Goal: Task Accomplishment & Management: Use online tool/utility

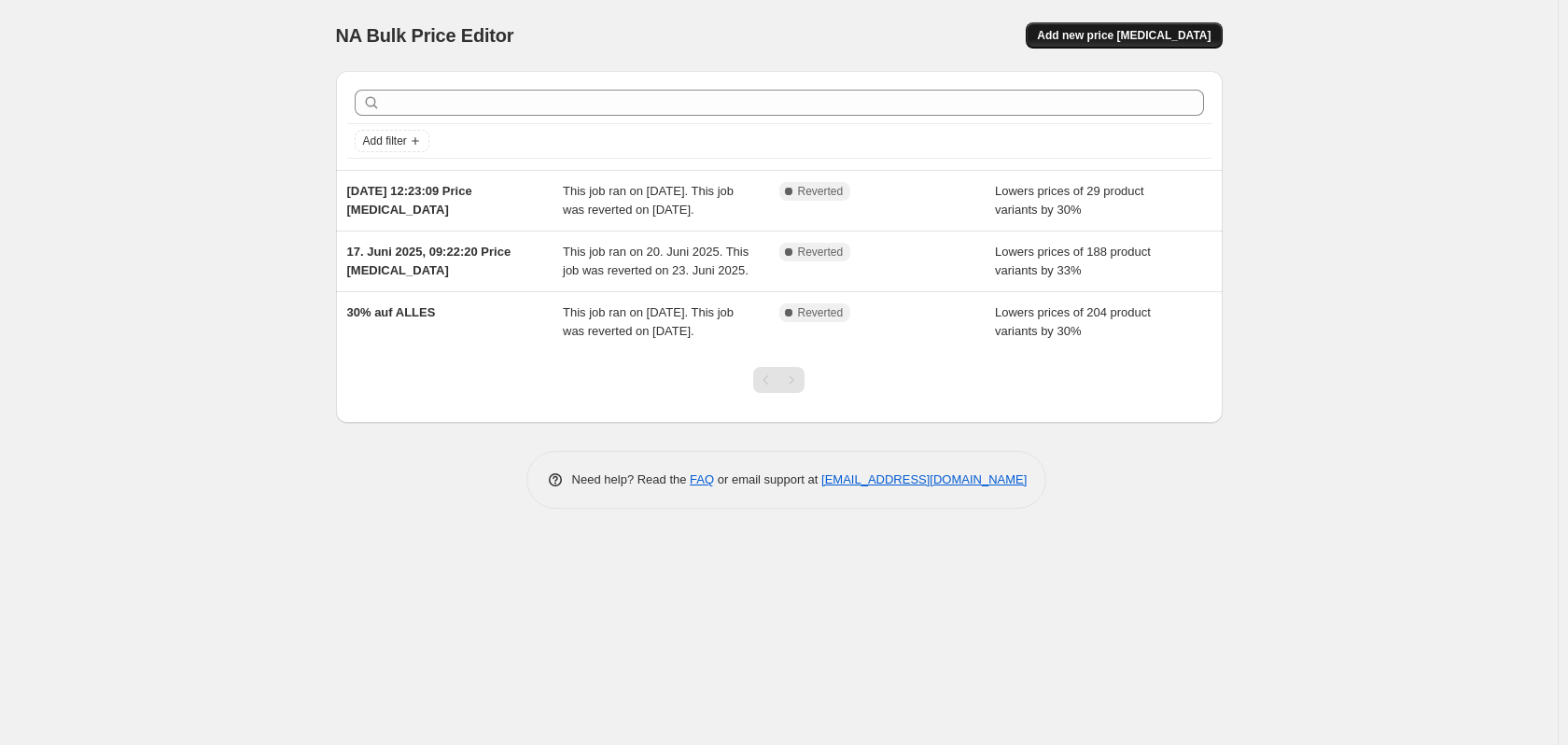
click at [1155, 34] on span "Add new price [MEDICAL_DATA]" at bounding box center [1124, 36] width 173 height 15
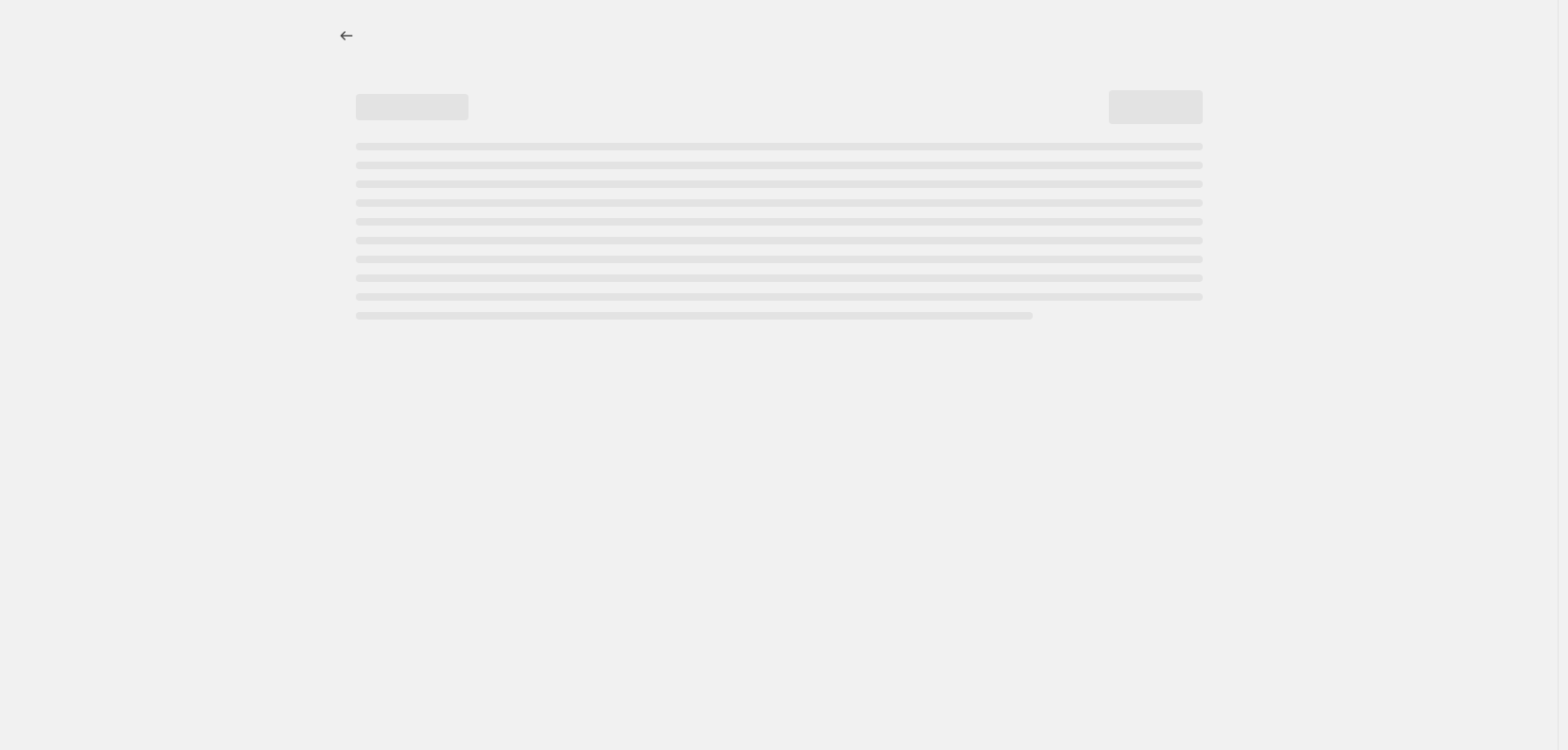
select select "percentage"
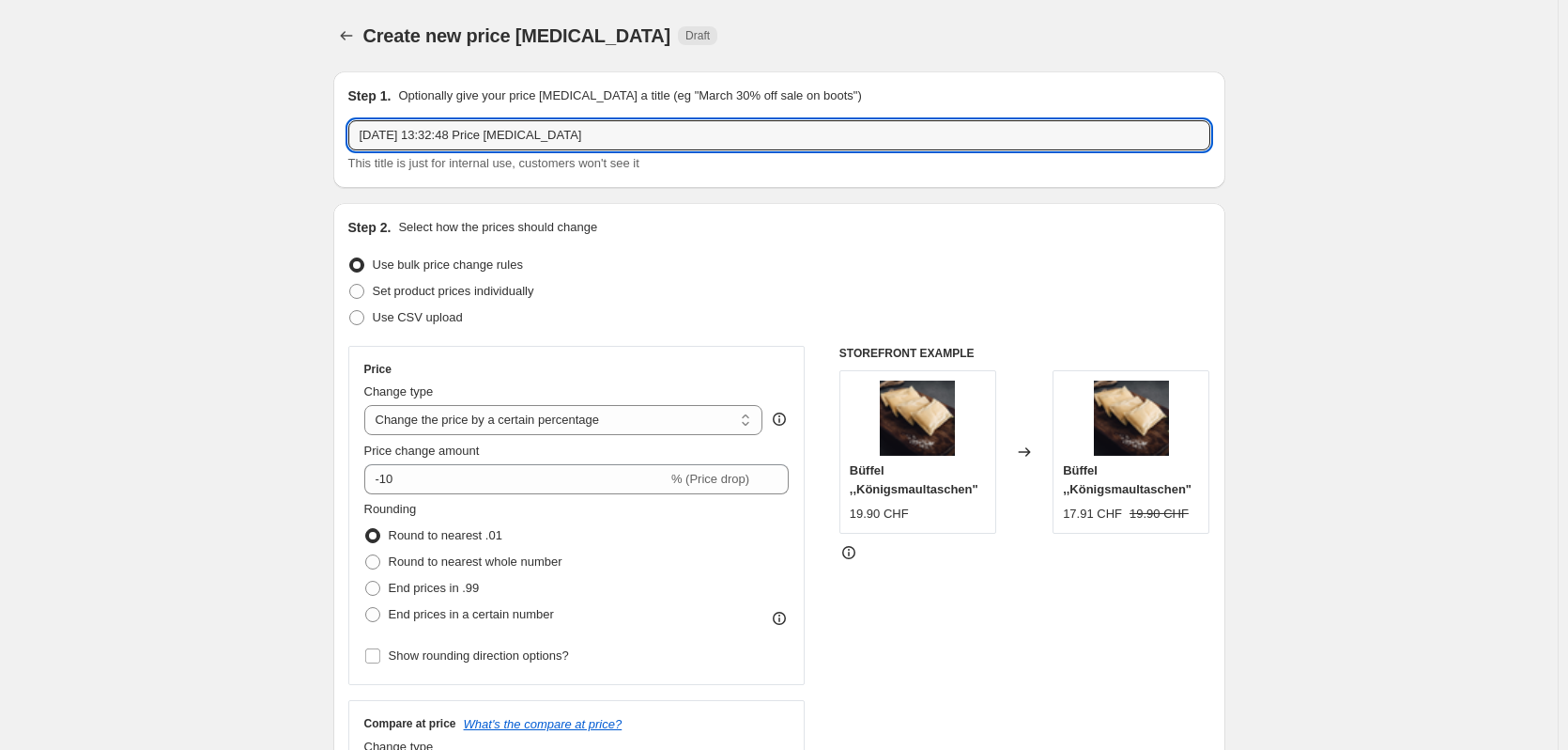
drag, startPoint x: 609, startPoint y: 139, endPoint x: 239, endPoint y: 139, distance: 370.0
type input "30% auf Büffel"
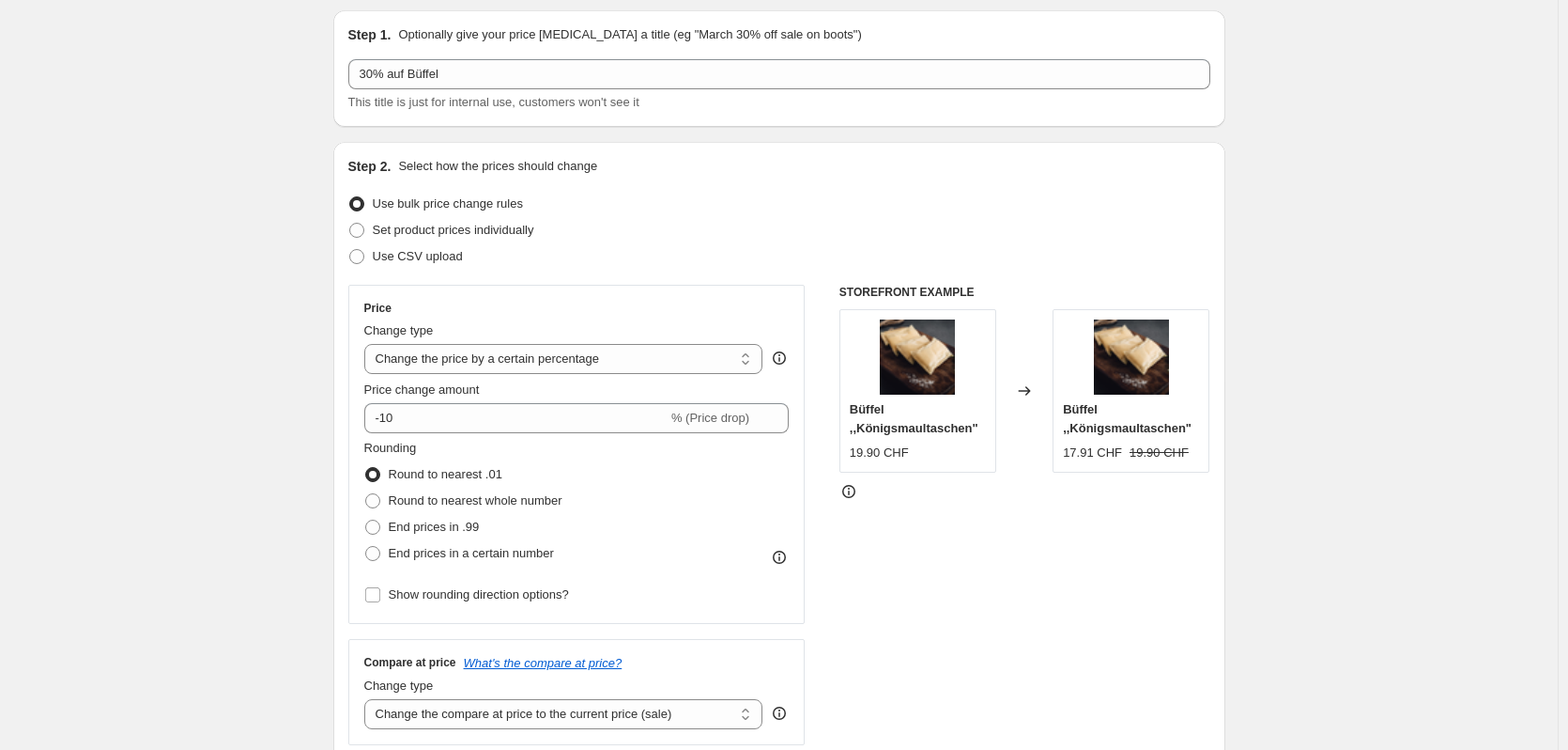
scroll to position [94, 0]
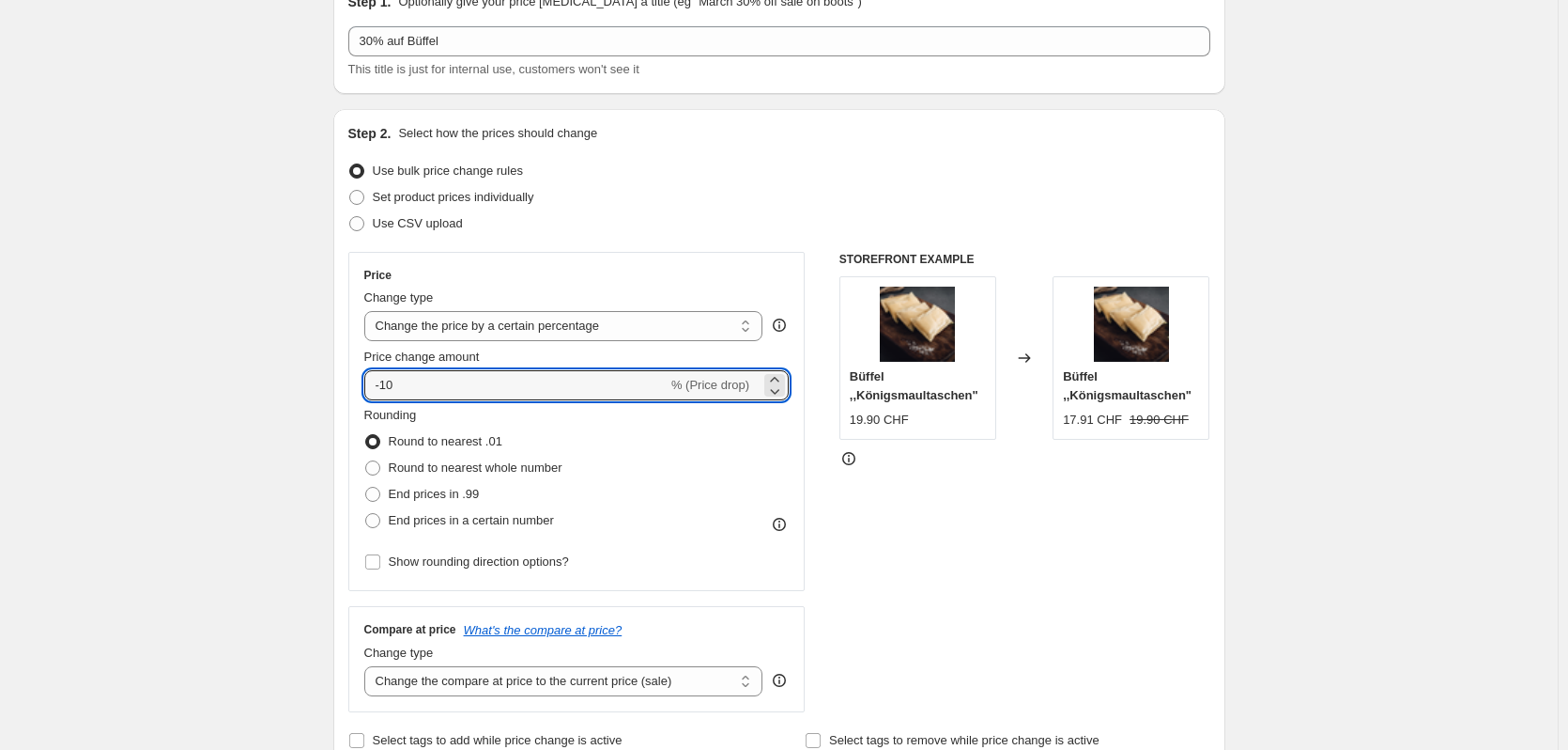
drag, startPoint x: 383, startPoint y: 376, endPoint x: 293, endPoint y: 372, distance: 90.1
type input "-30"
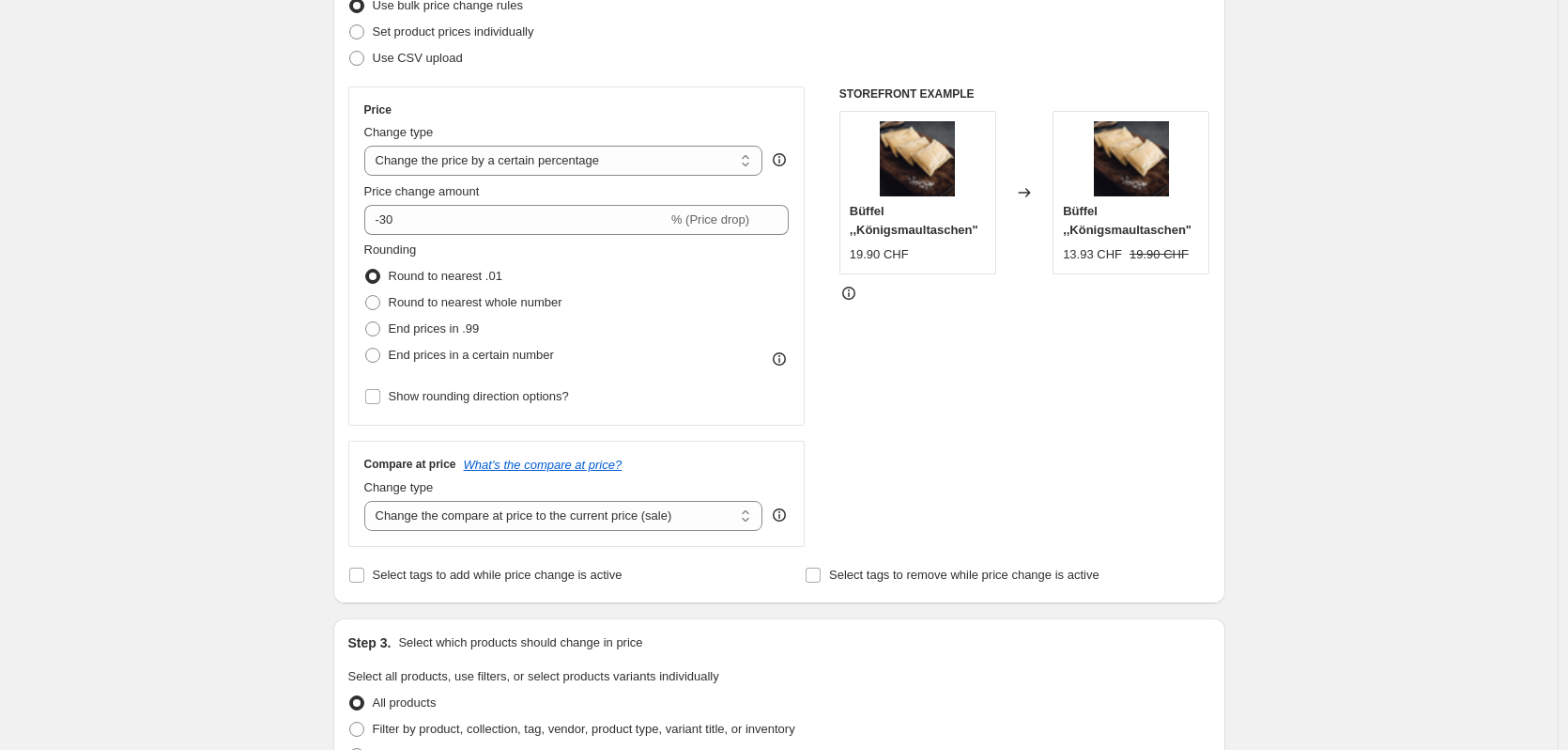
scroll to position [0, 0]
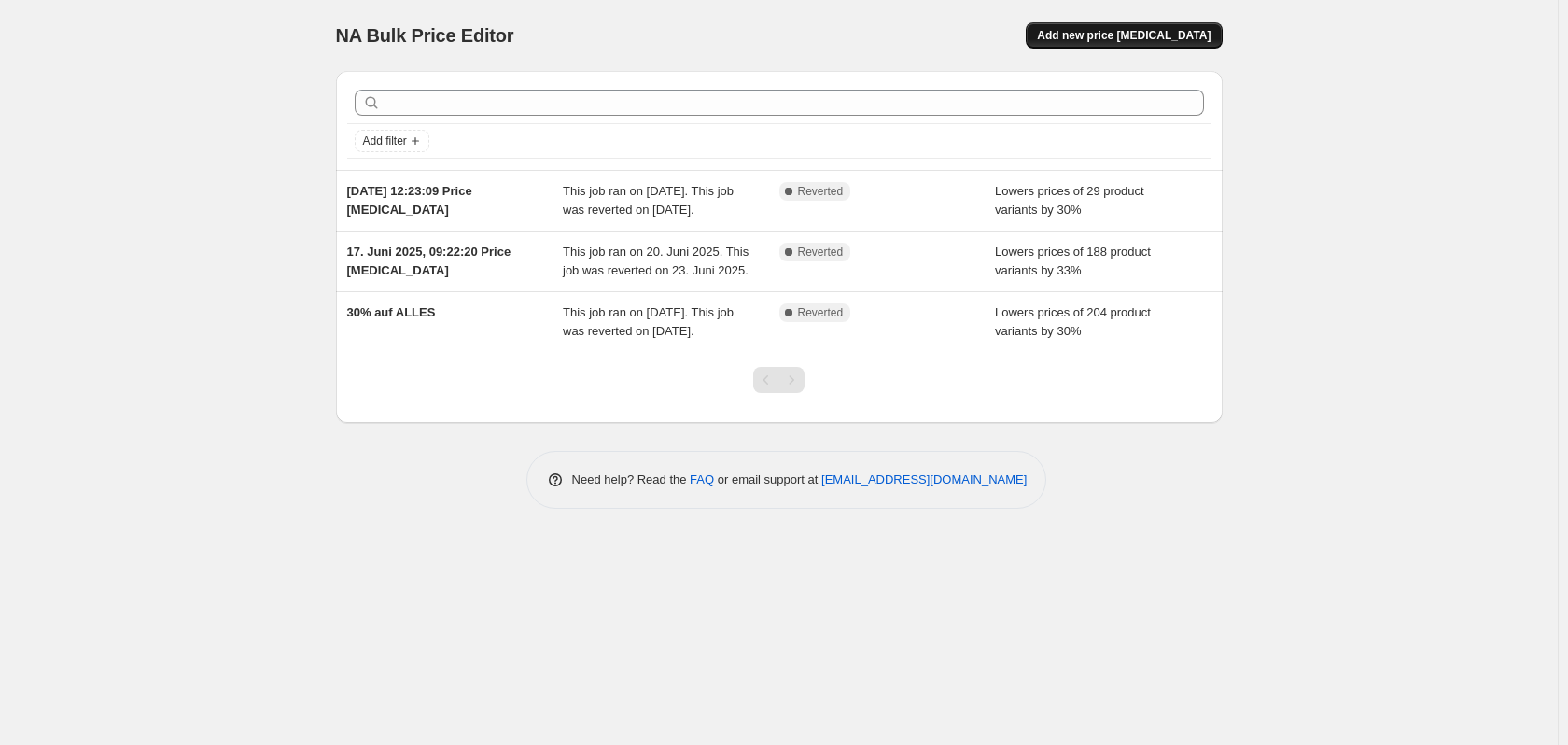
click at [1177, 32] on span "Add new price [MEDICAL_DATA]" at bounding box center [1124, 36] width 173 height 15
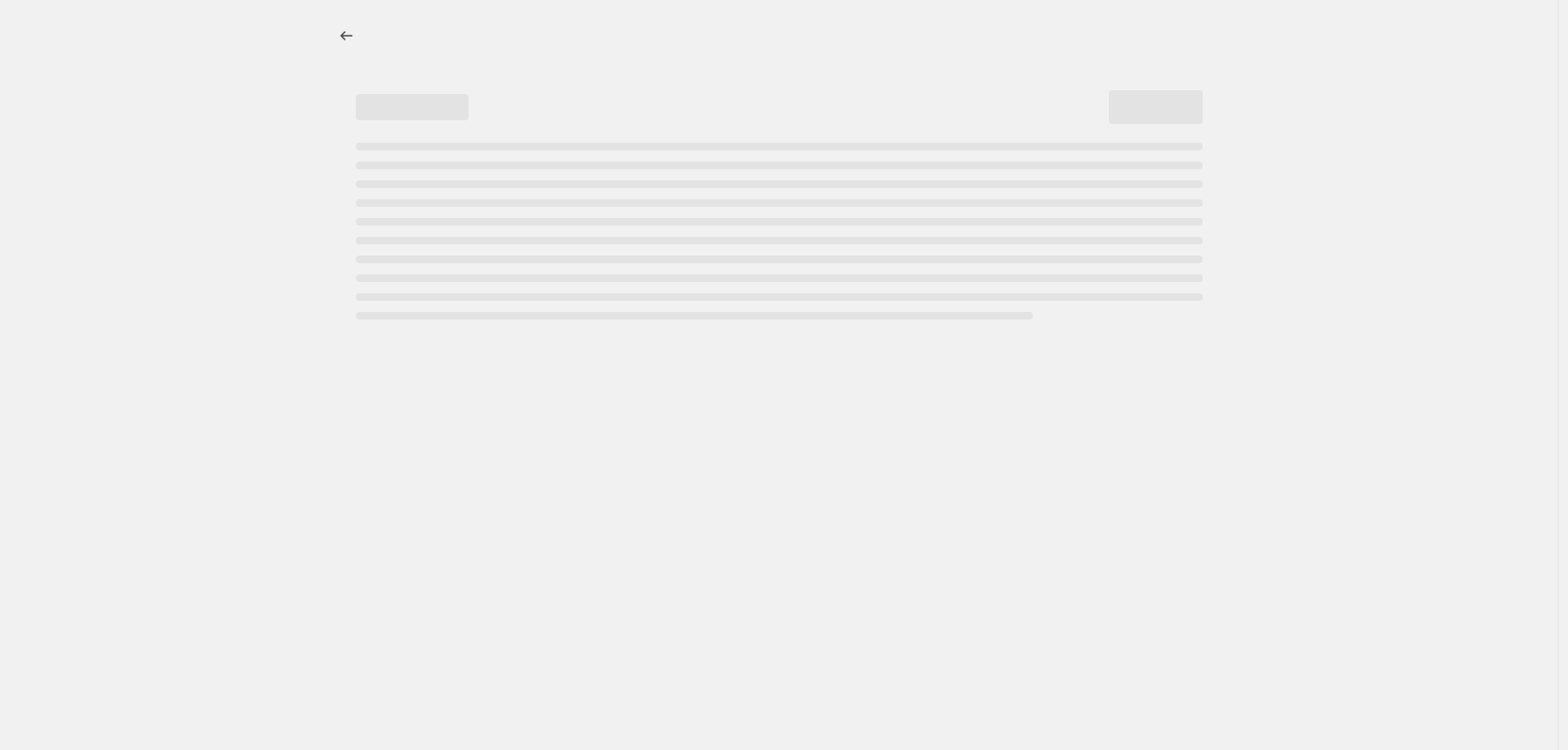
select select "percentage"
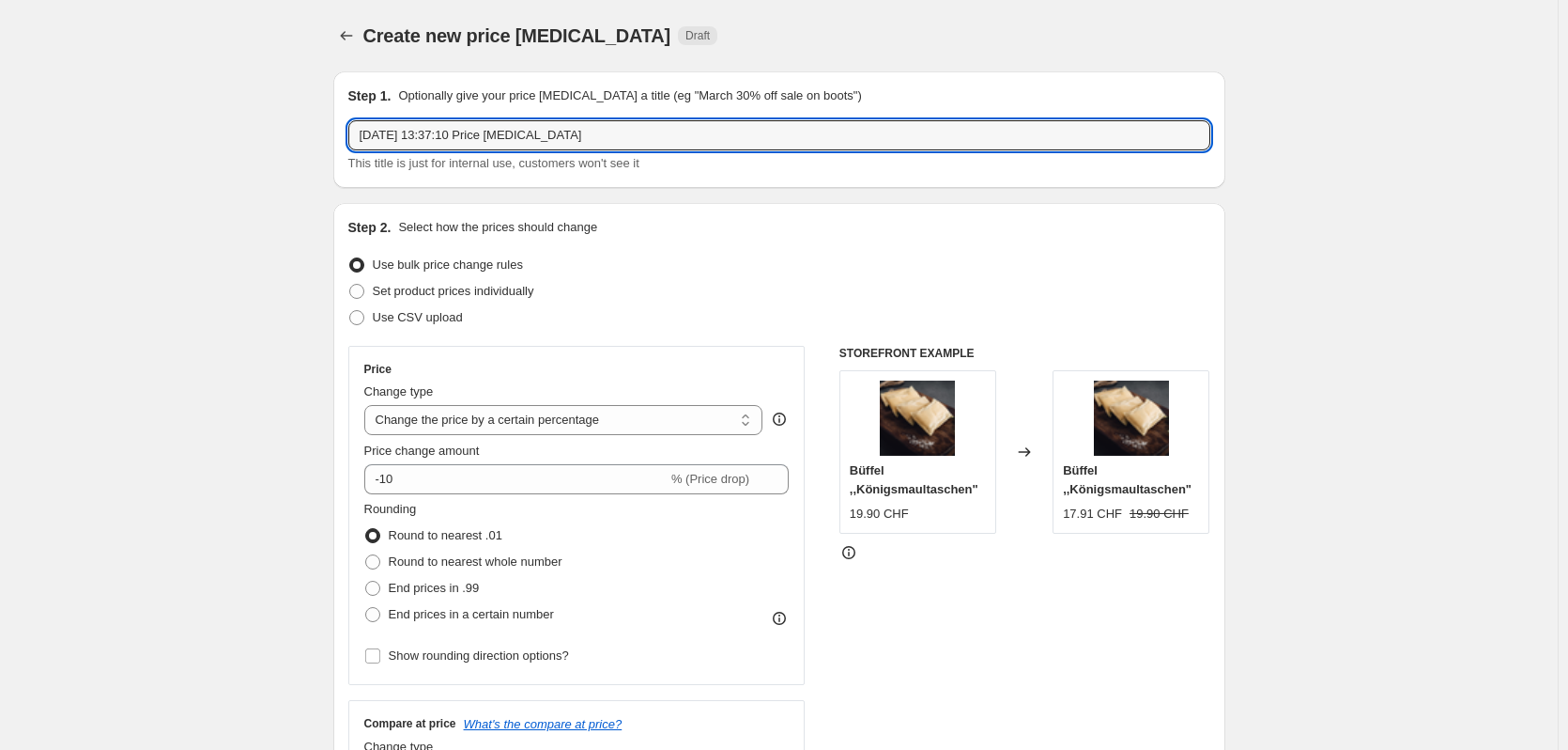
drag, startPoint x: 620, startPoint y: 135, endPoint x: 216, endPoint y: 138, distance: 404.0
type input "30% auf Büffel"
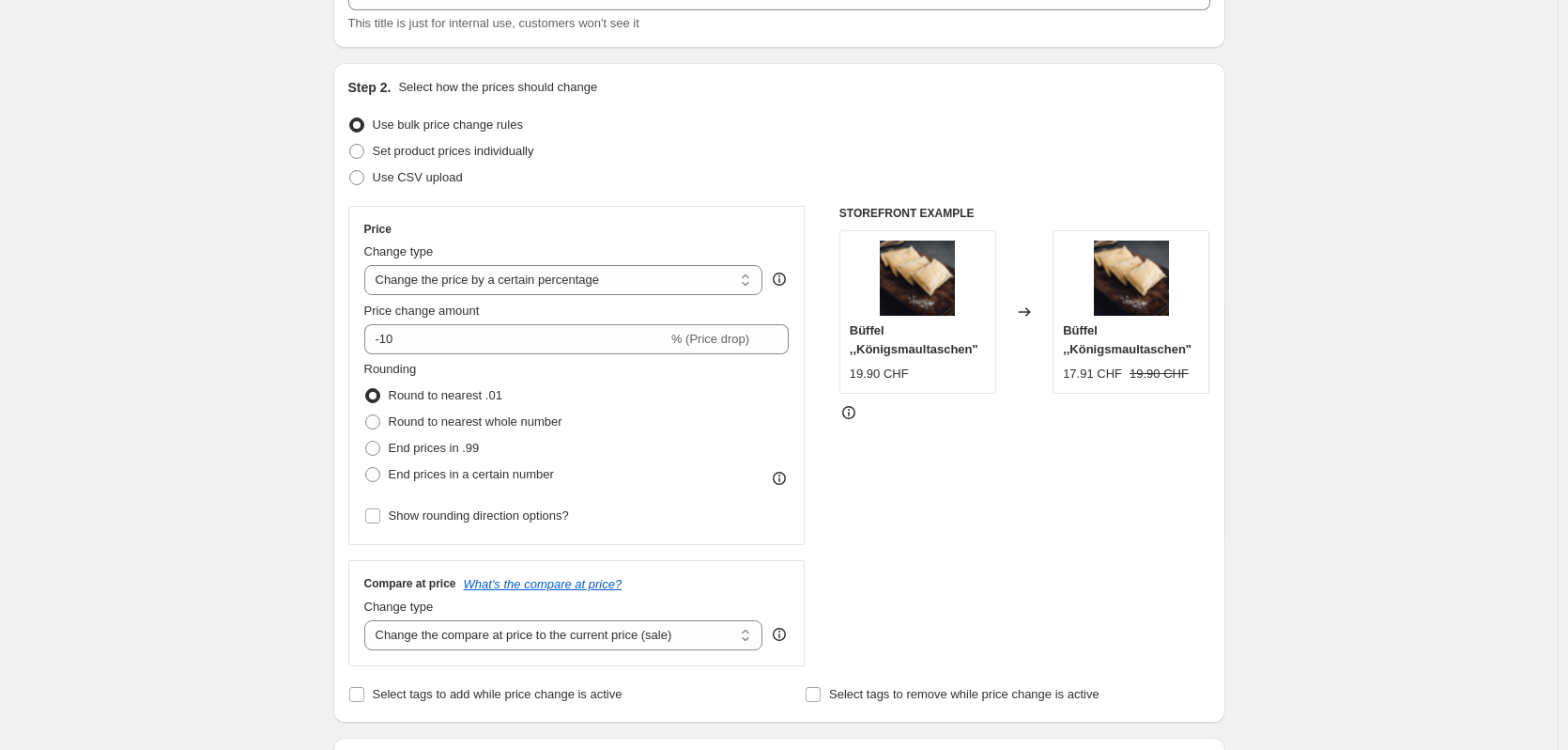
scroll to position [188, 0]
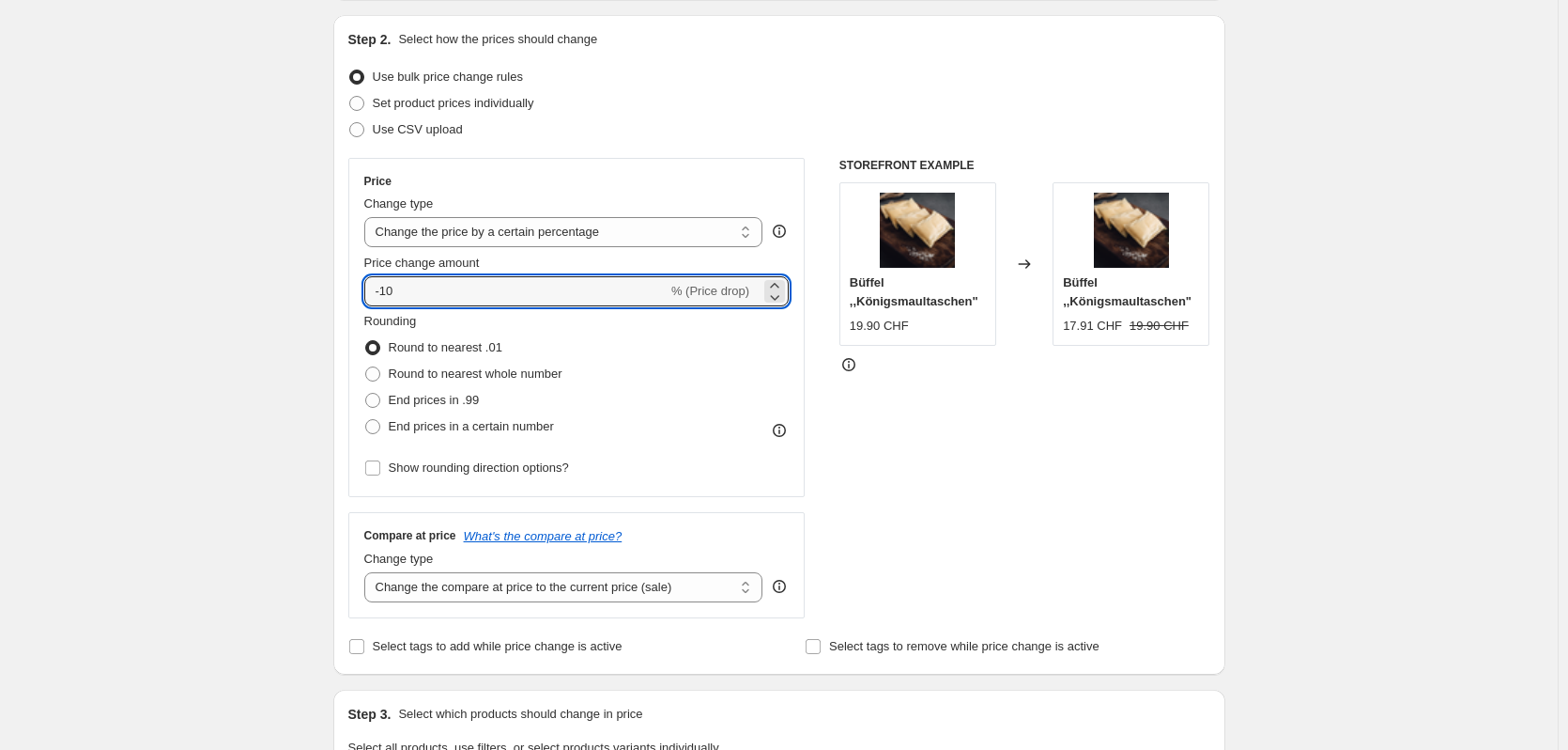
drag, startPoint x: 475, startPoint y: 303, endPoint x: 257, endPoint y: 300, distance: 218.0
click at [257, 300] on div "Create new price [MEDICAL_DATA]. This page is ready Create new price [MEDICAL_D…" at bounding box center [779, 751] width 1559 height 1878
type input "-30"
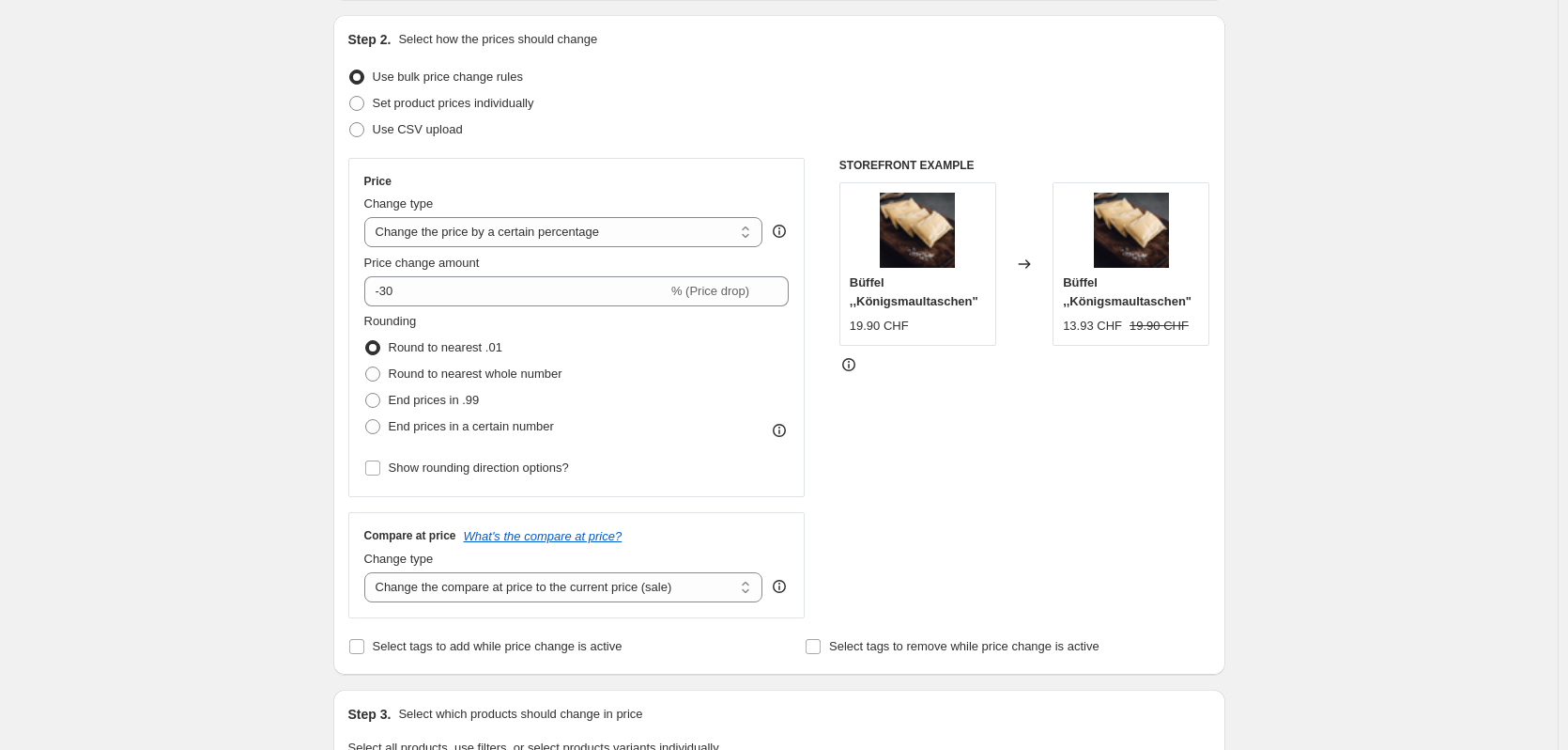
click at [243, 295] on div "Create new price [MEDICAL_DATA]. This page is ready Create new price [MEDICAL_D…" at bounding box center [779, 751] width 1559 height 1878
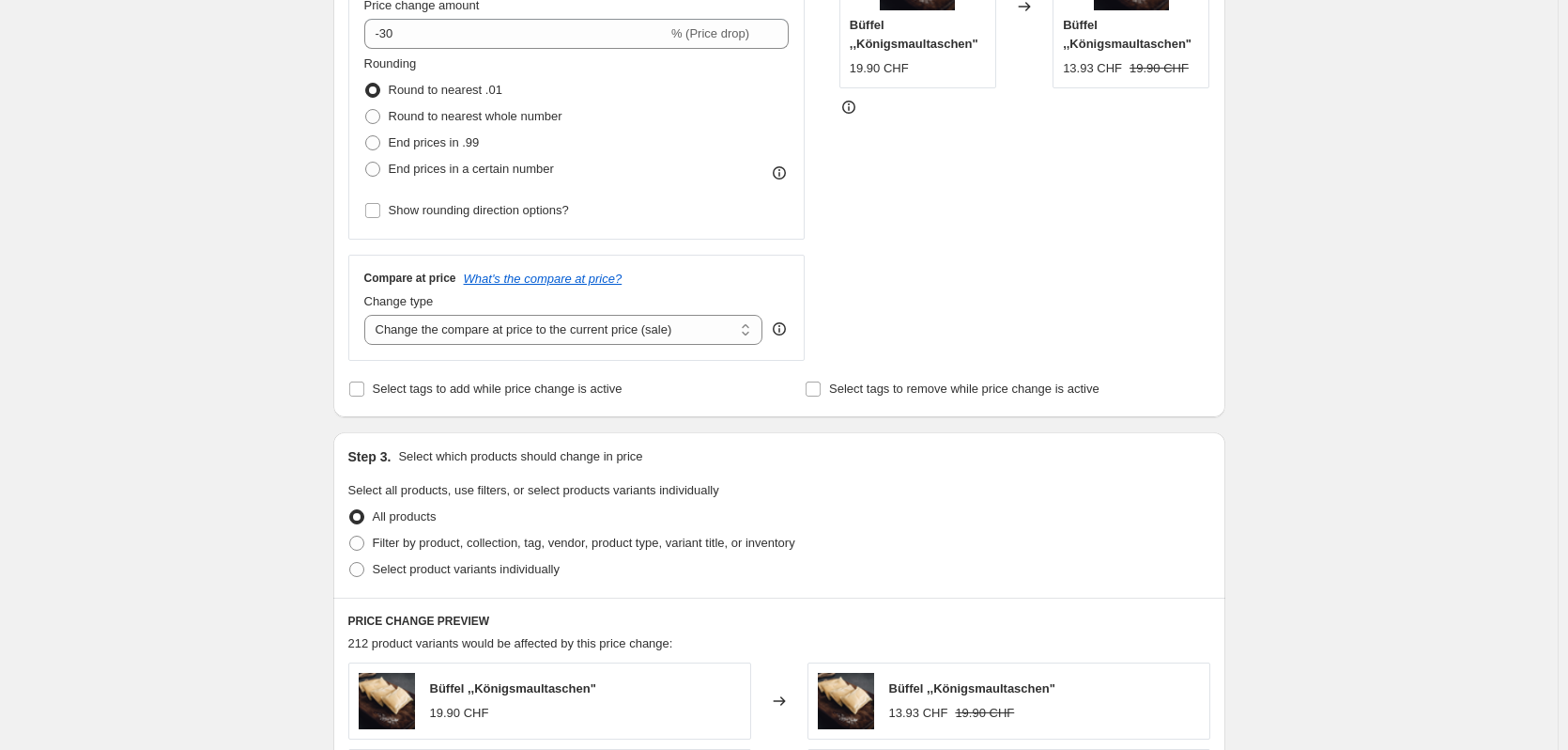
scroll to position [376, 0]
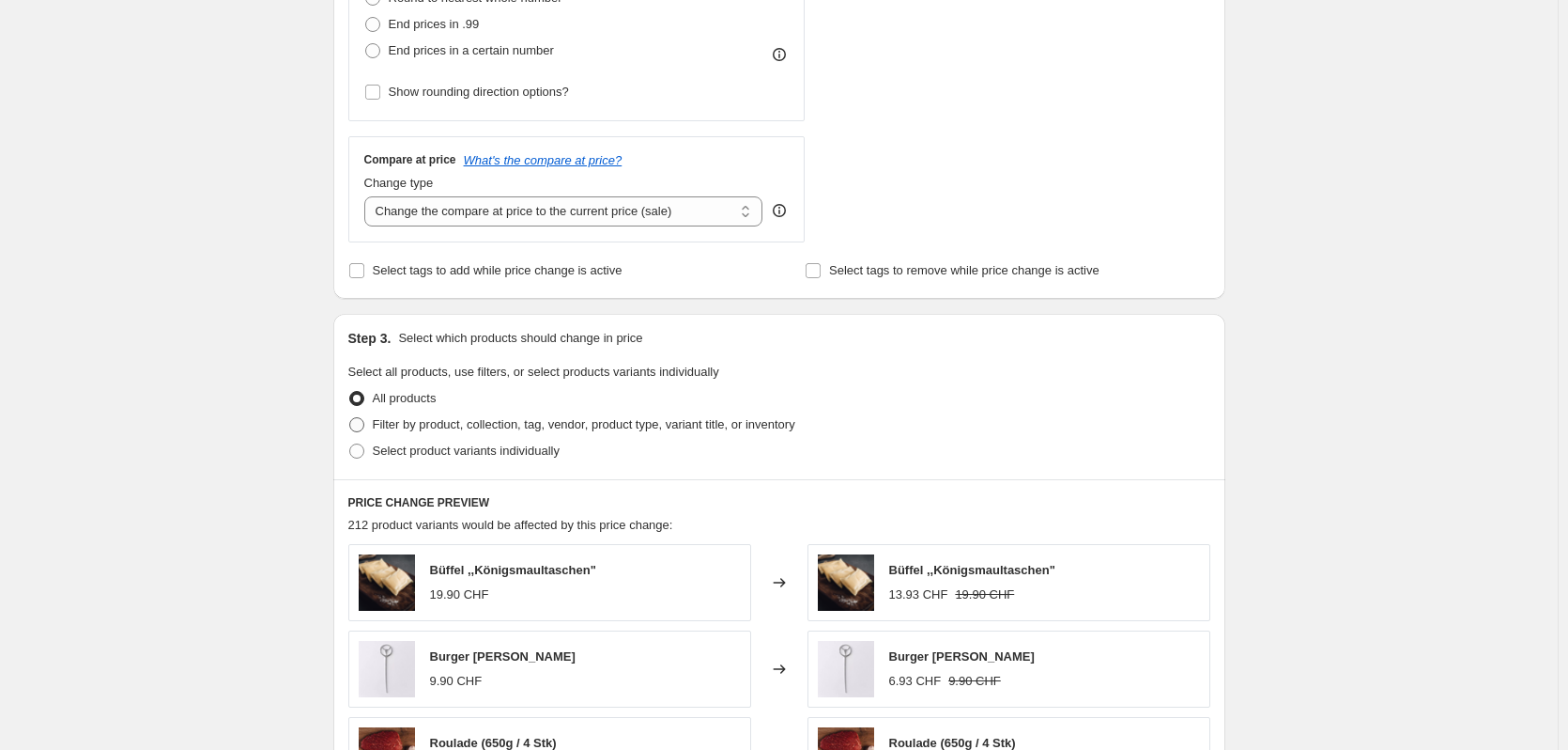
click at [415, 428] on span "Filter by product, collection, tag, vendor, product type, variant title, or inv…" at bounding box center [584, 423] width 422 height 14
click at [350, 418] on input "Filter by product, collection, tag, vendor, product type, variant title, or inv…" at bounding box center [349, 417] width 1 height 1
radio input "true"
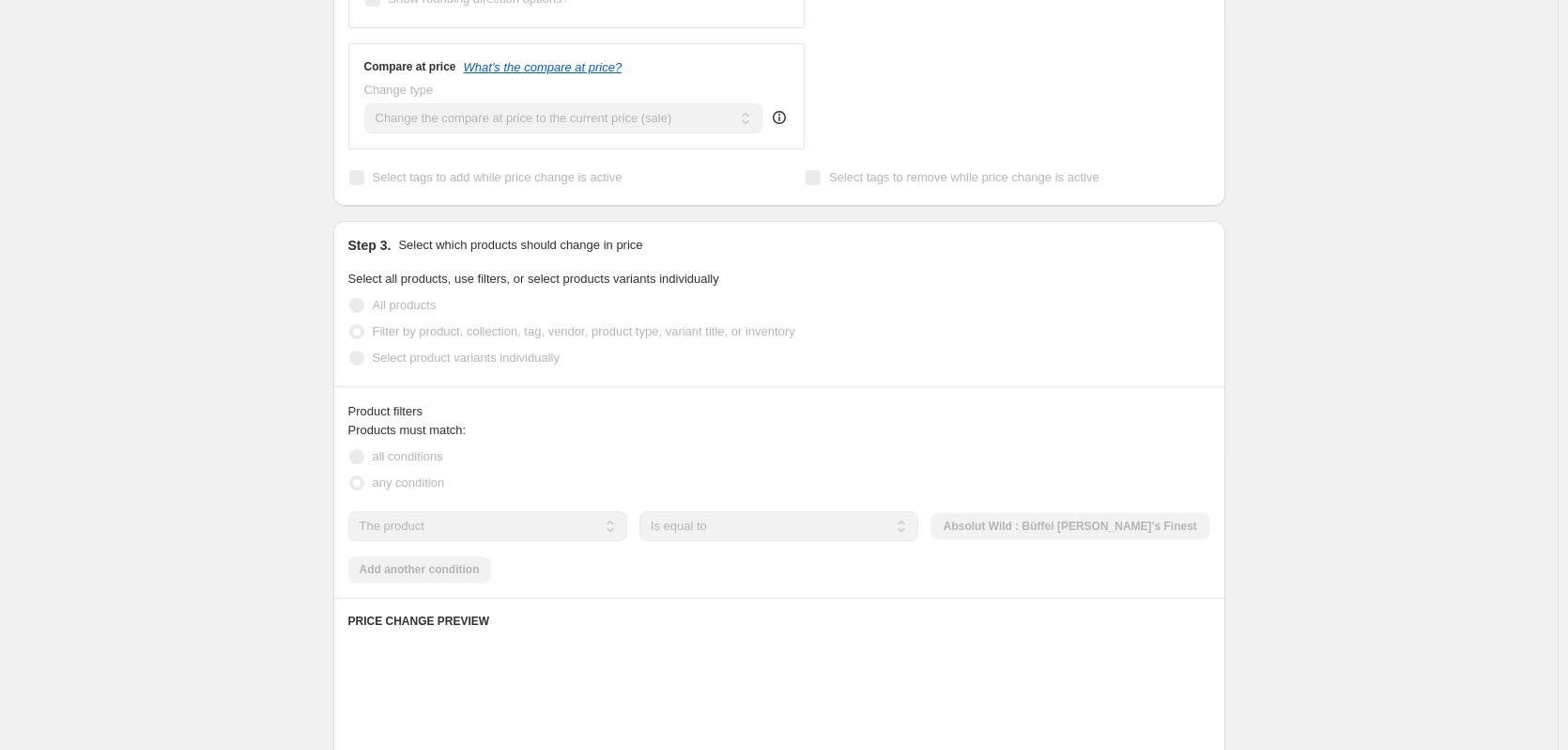
scroll to position [657, 0]
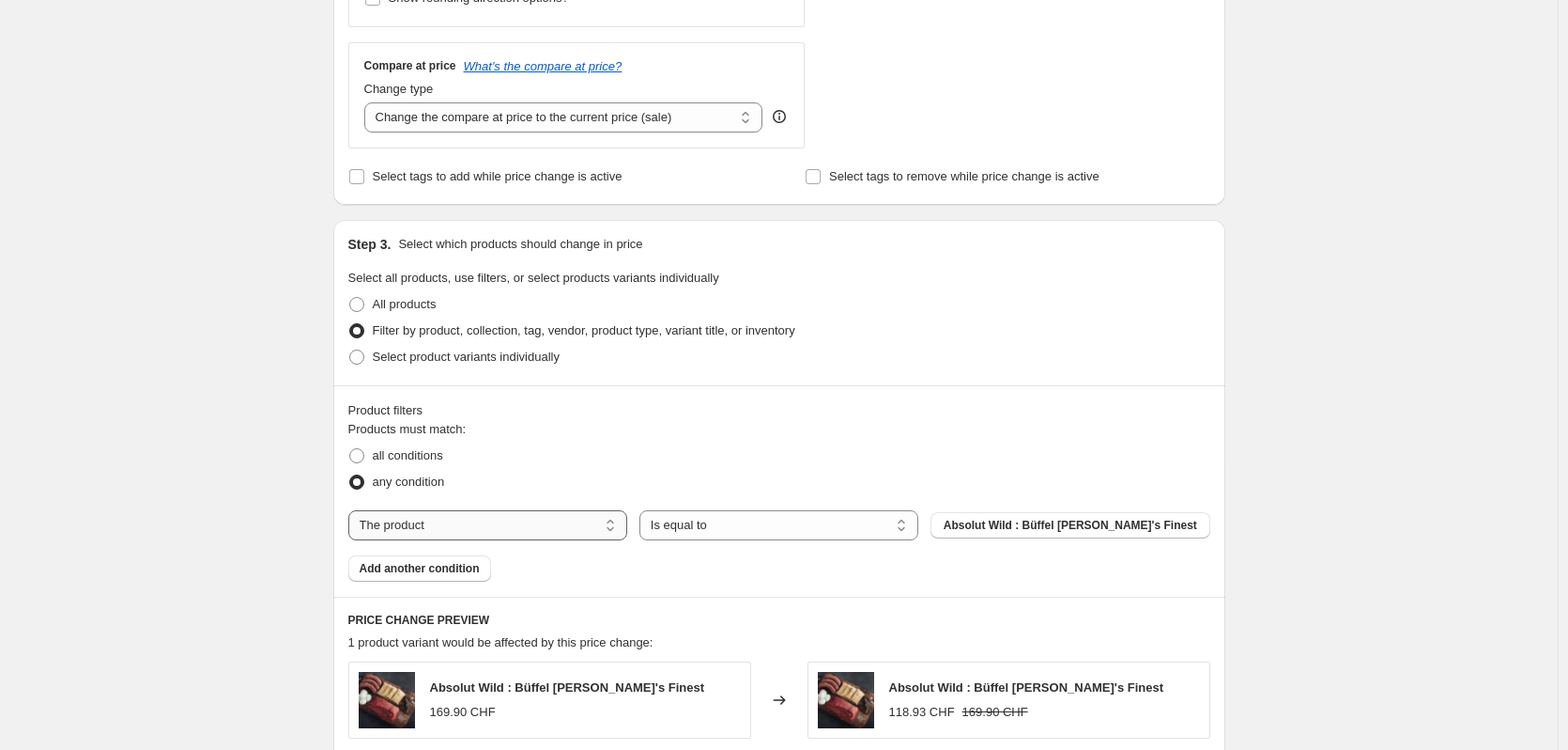
click at [543, 523] on select "The product The product's collection The product's tag The product's vendor The…" at bounding box center [488, 526] width 279 height 30
select select "collection"
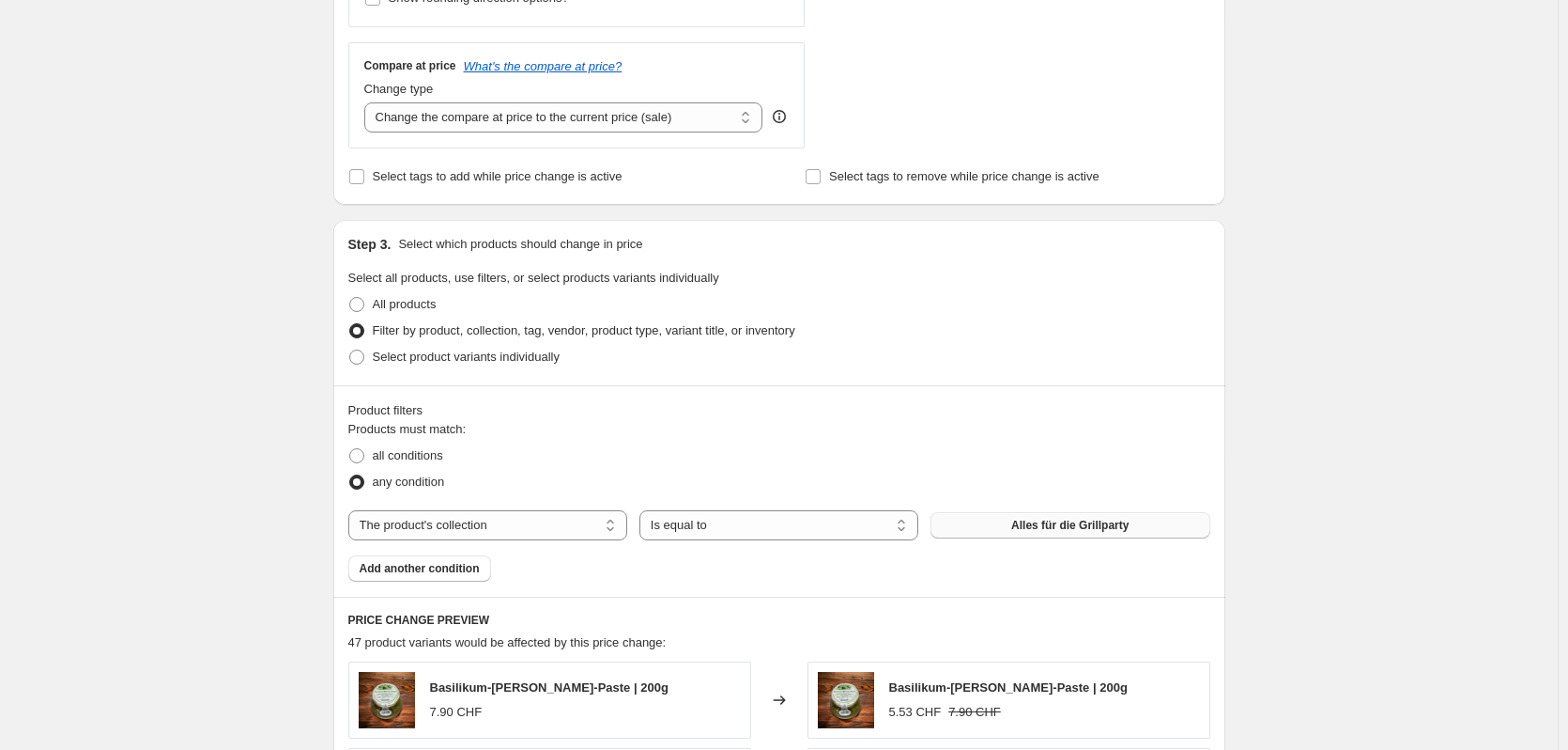
click at [1030, 529] on span "Alles für die Grillparty" at bounding box center [1070, 526] width 117 height 15
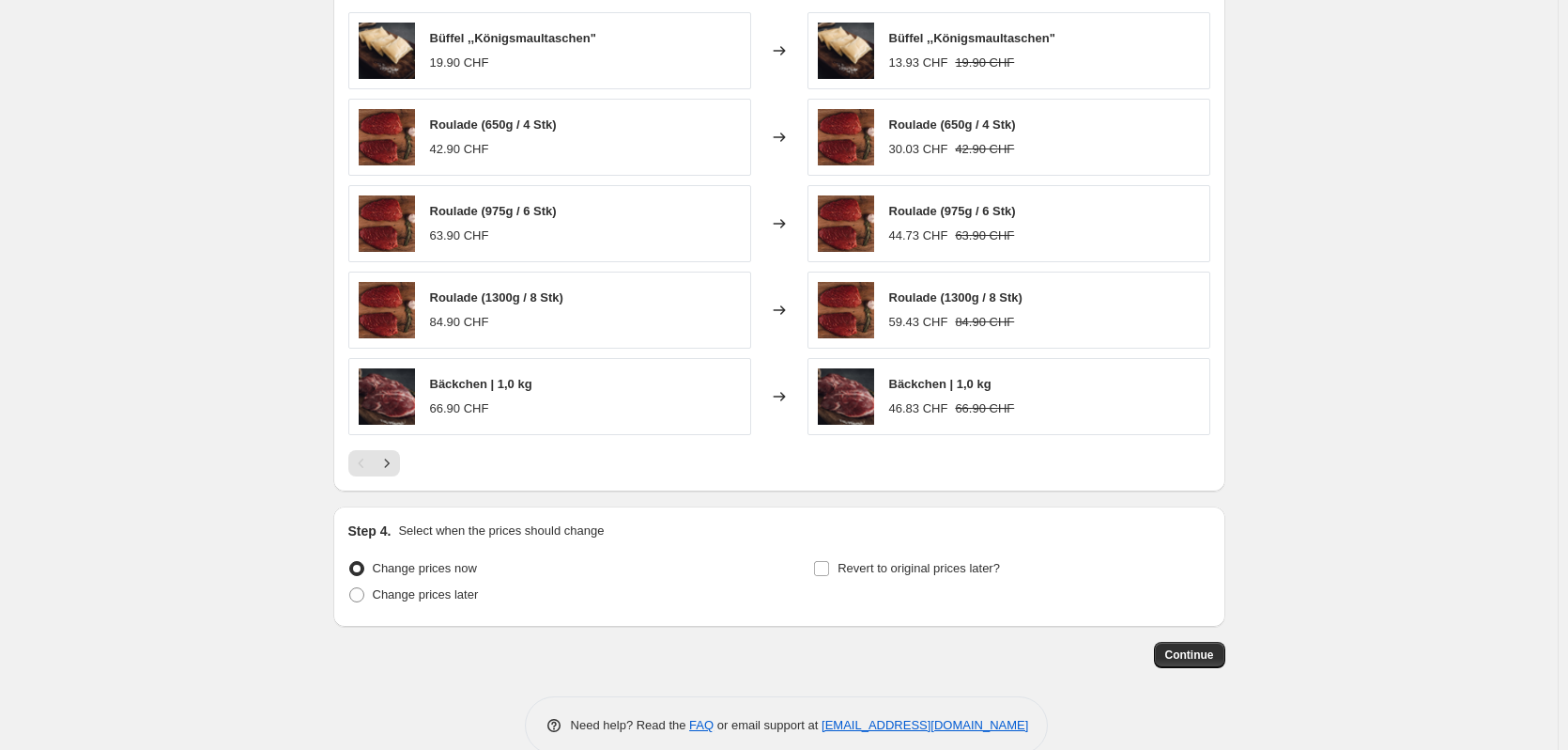
scroll to position [1340, 0]
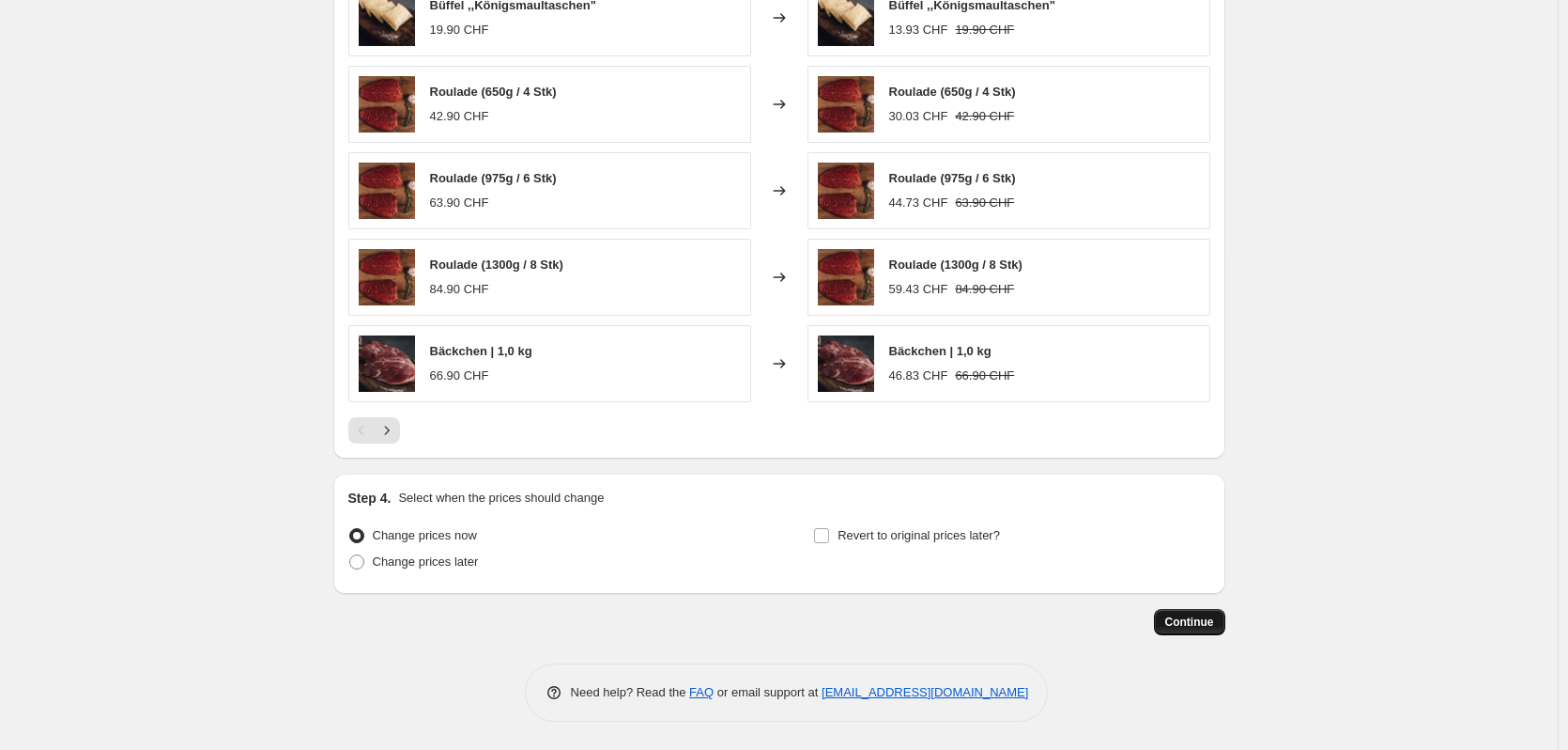
click at [1211, 621] on span "Continue" at bounding box center [1190, 622] width 49 height 15
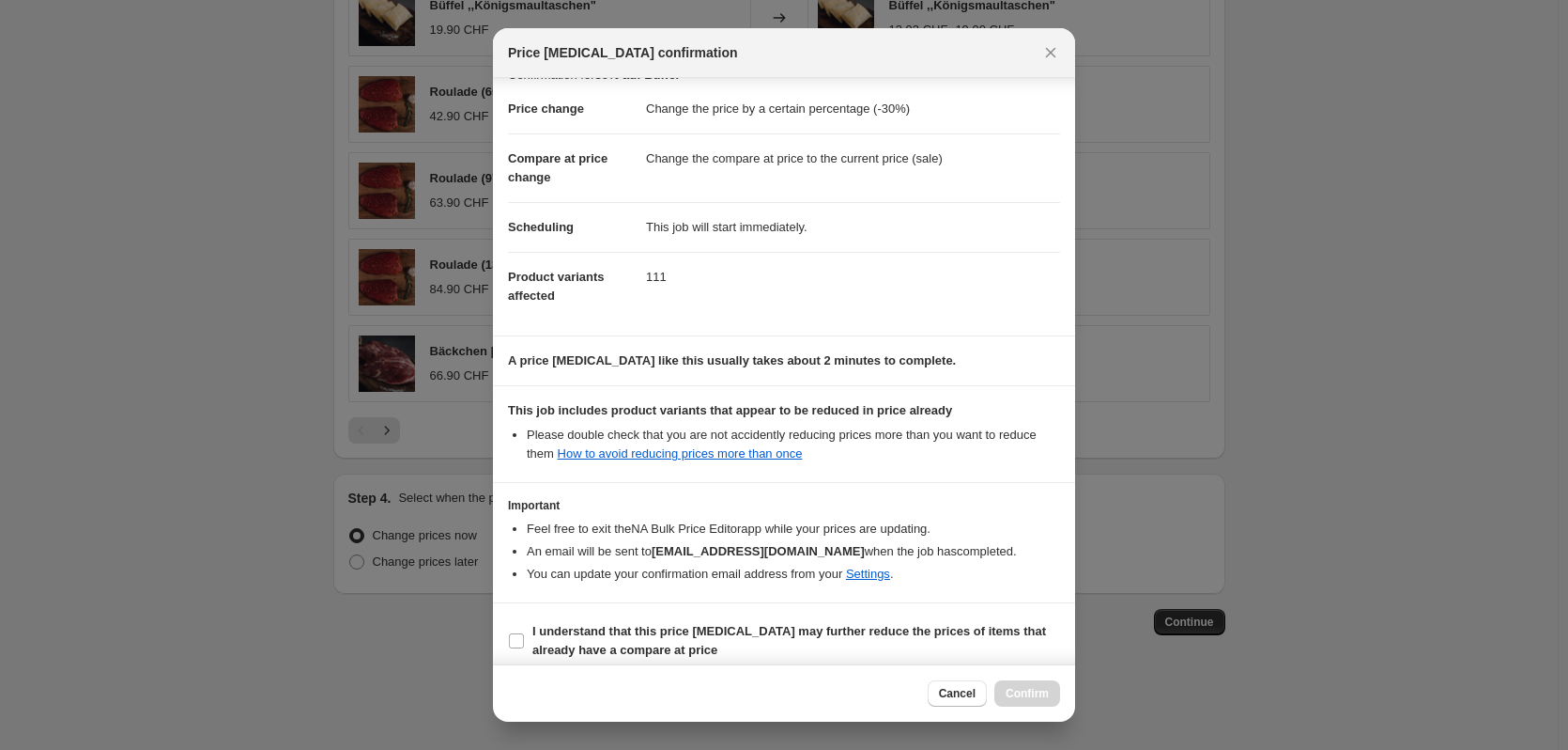
scroll to position [42, 0]
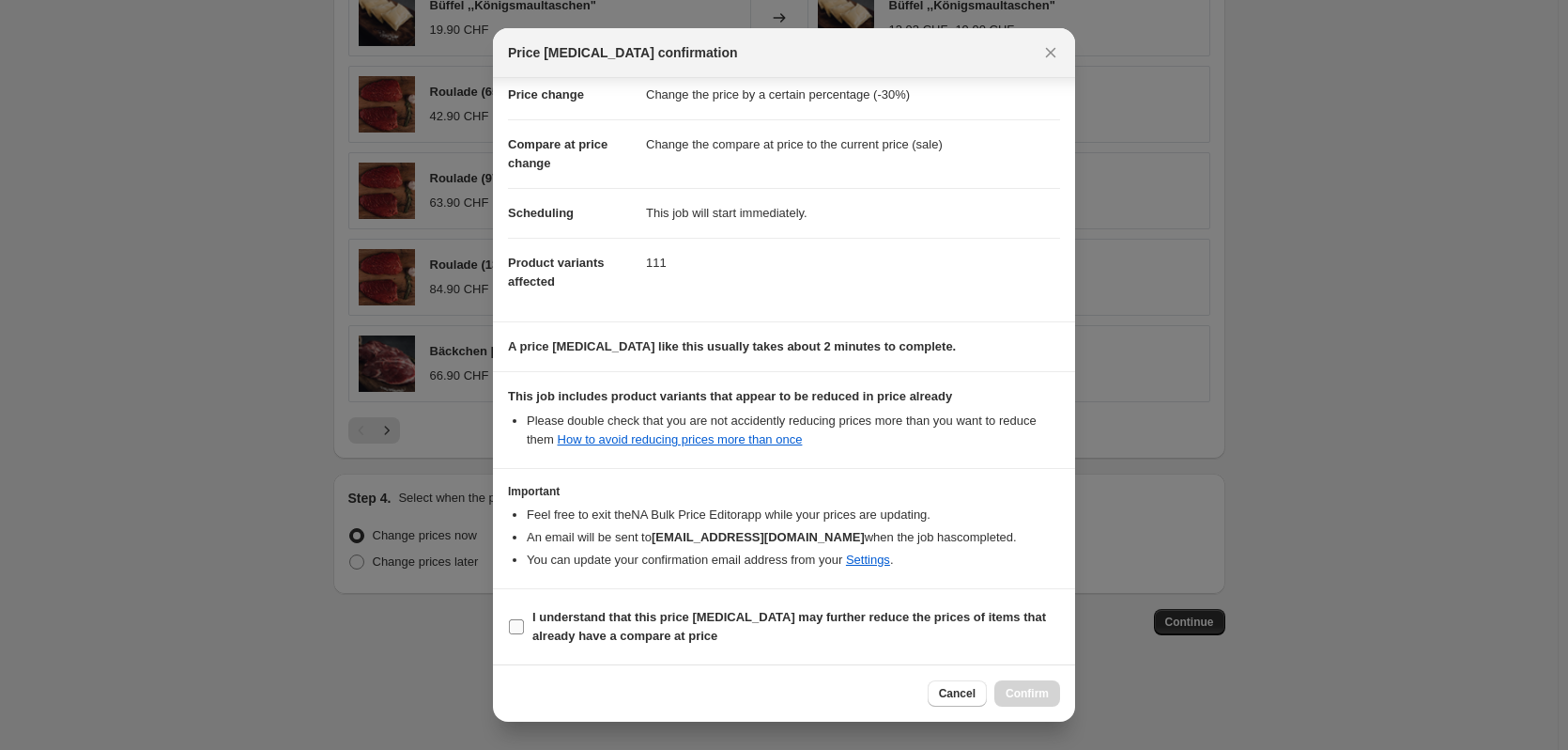
click at [510, 626] on input "I understand that this price change job may further reduce the prices of items …" at bounding box center [517, 627] width 15 height 15
checkbox input "true"
click at [1059, 699] on button "Confirm" at bounding box center [1026, 693] width 65 height 27
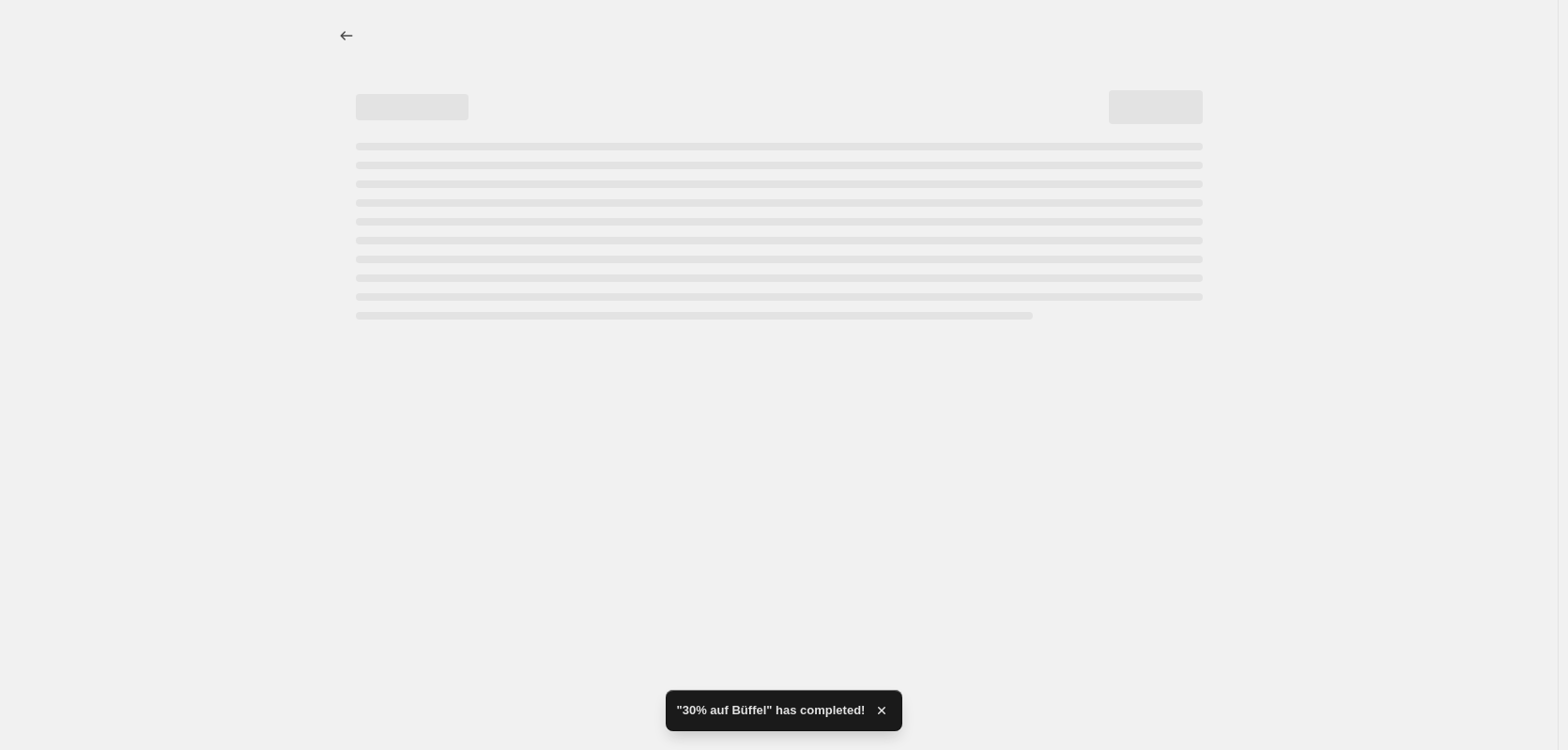
select select "percentage"
select select "collection"
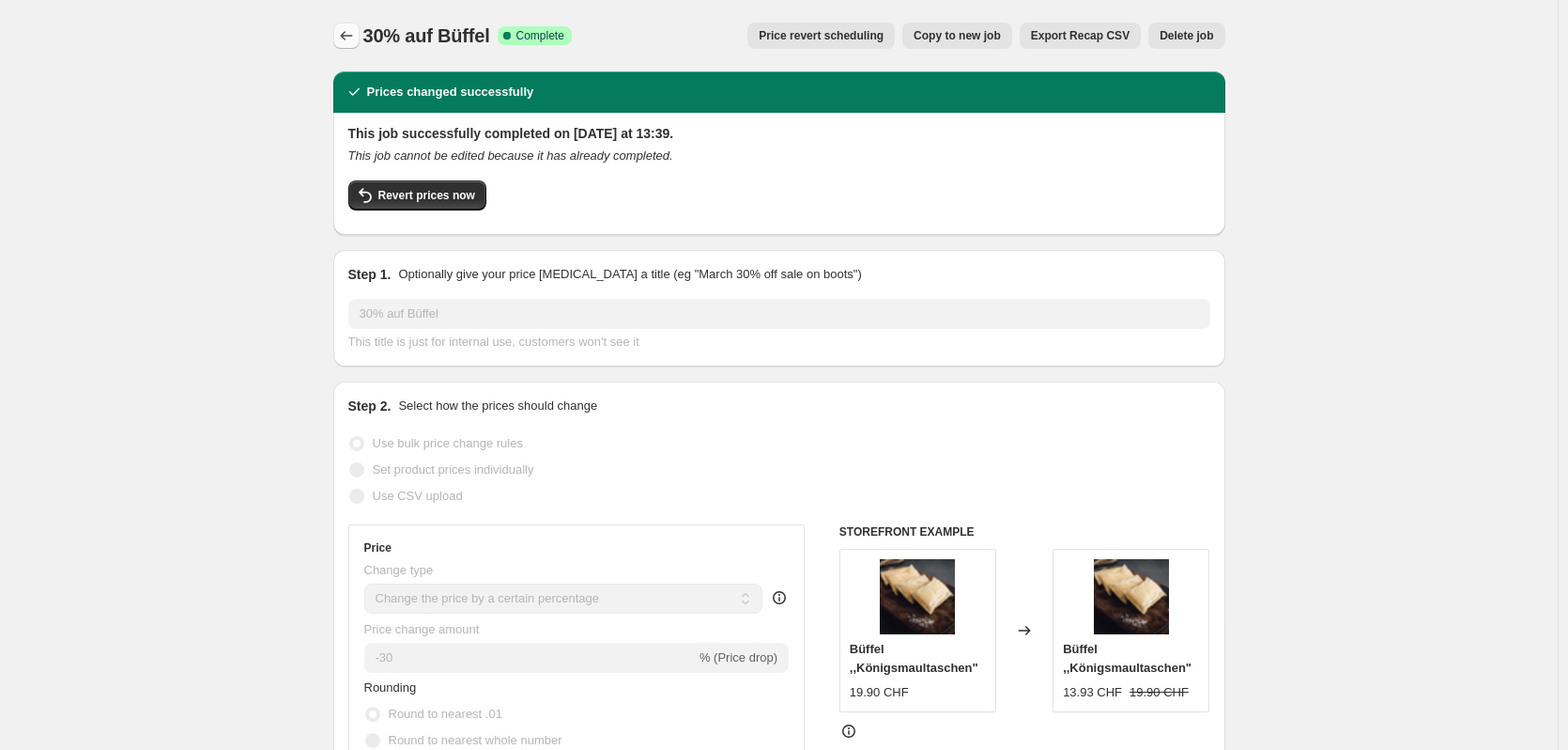
click at [356, 38] on icon "Price change jobs" at bounding box center [347, 36] width 19 height 19
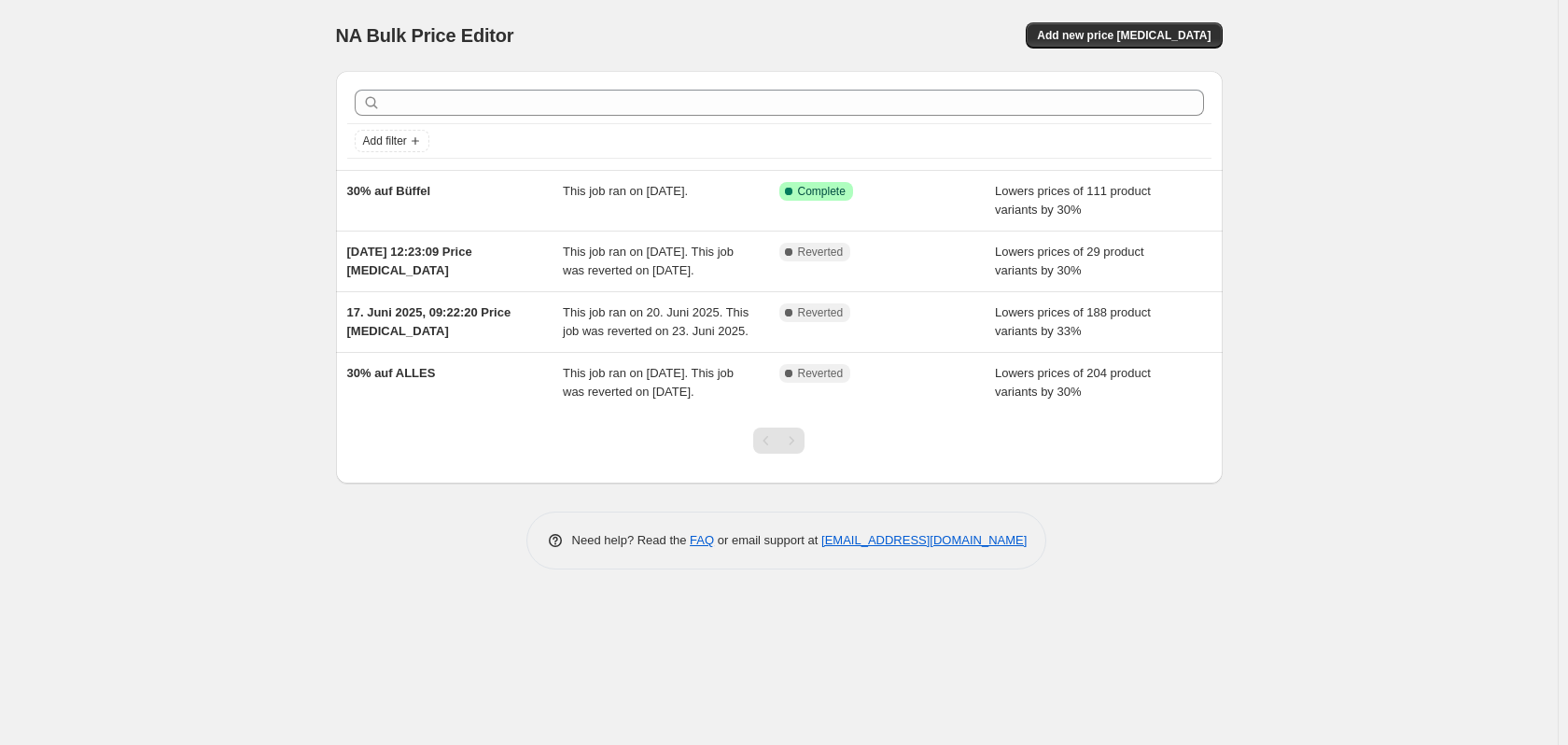
click at [206, 447] on div "NA Bulk Price Editor. This page is ready NA Bulk Price Editor Add new price cha…" at bounding box center [778, 372] width 1558 height 745
click at [177, 373] on div "NA Bulk Price Editor. This page is ready NA Bulk Price Editor Add new price cha…" at bounding box center [778, 372] width 1558 height 745
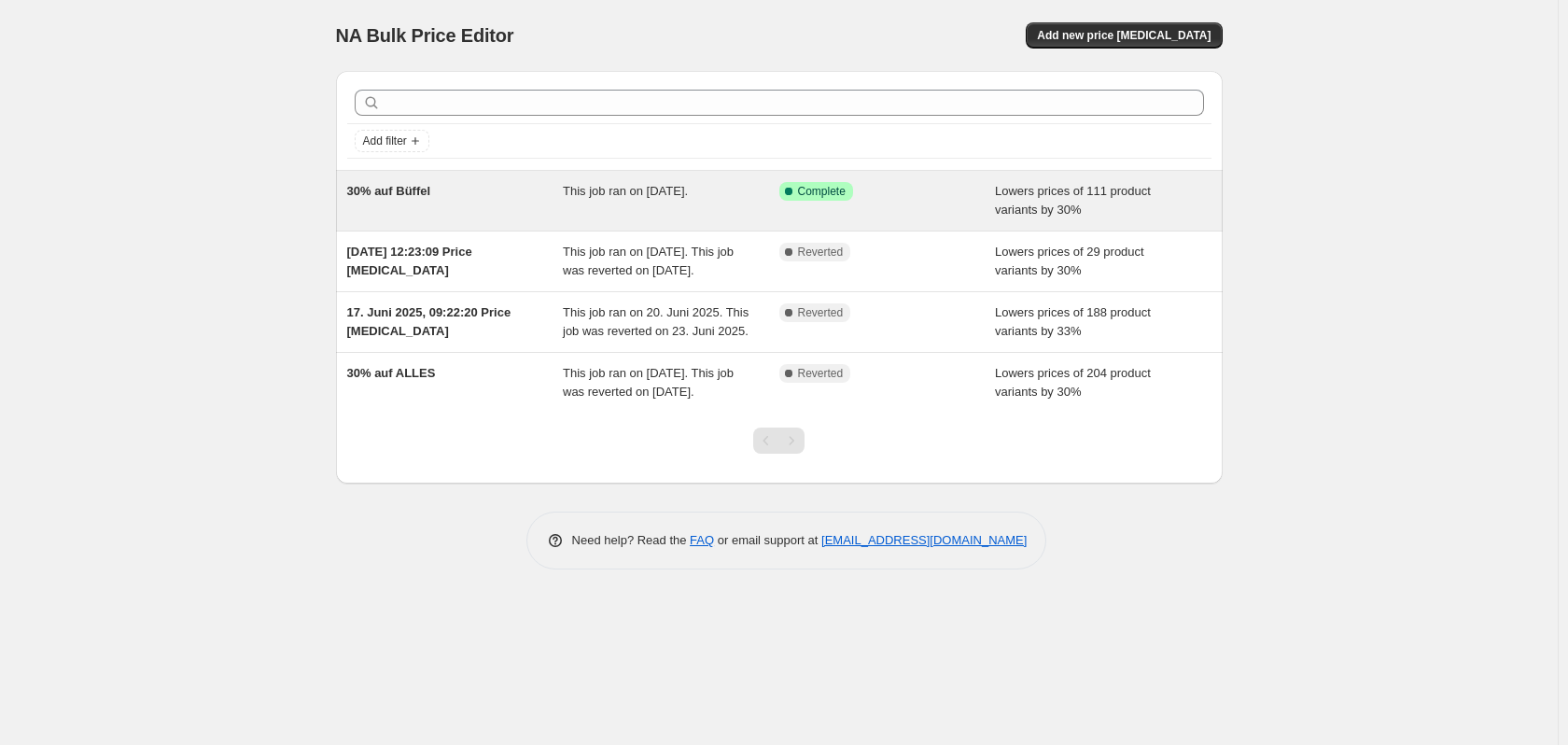
click at [529, 199] on div "30% auf Büffel" at bounding box center [456, 200] width 216 height 38
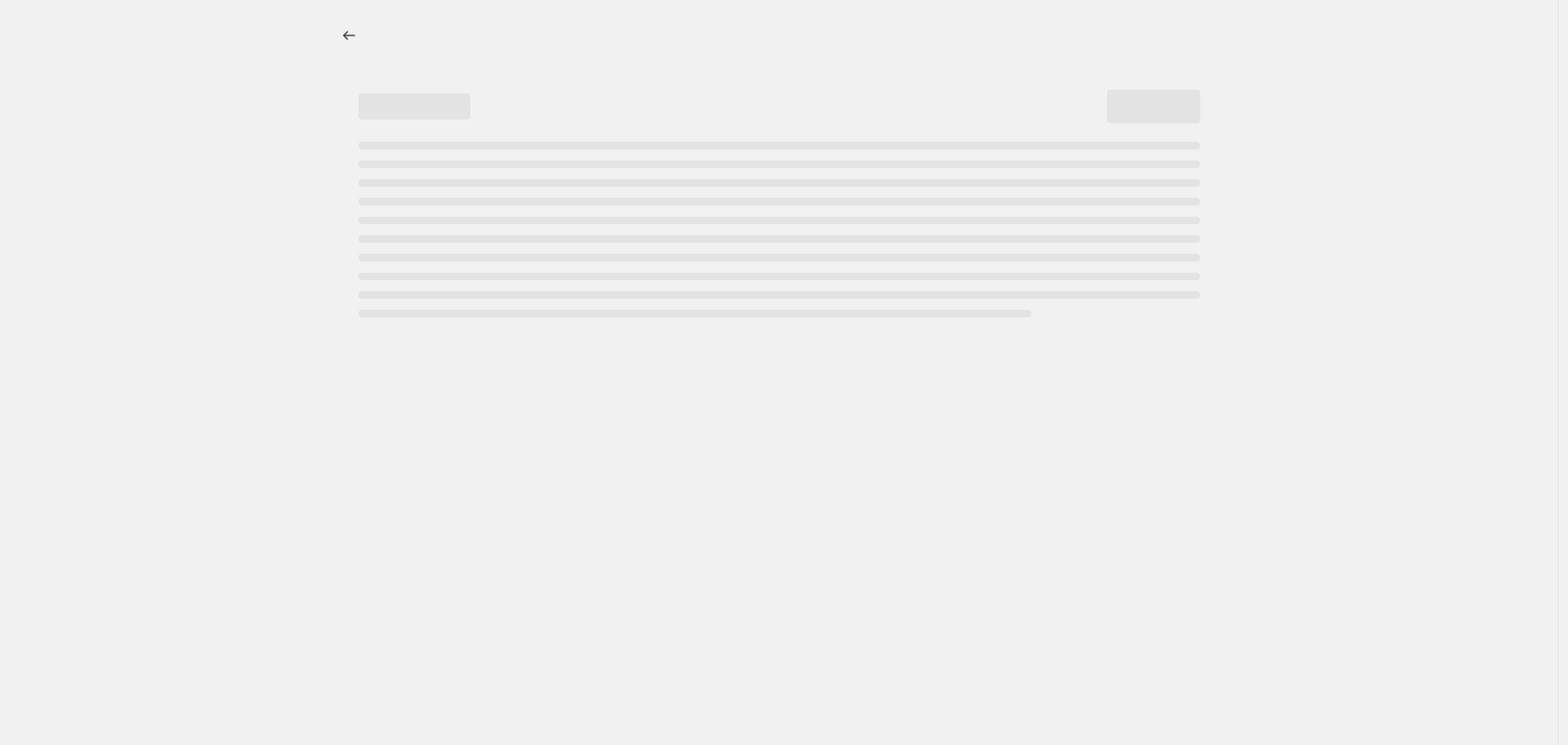
select select "percentage"
select select "collection"
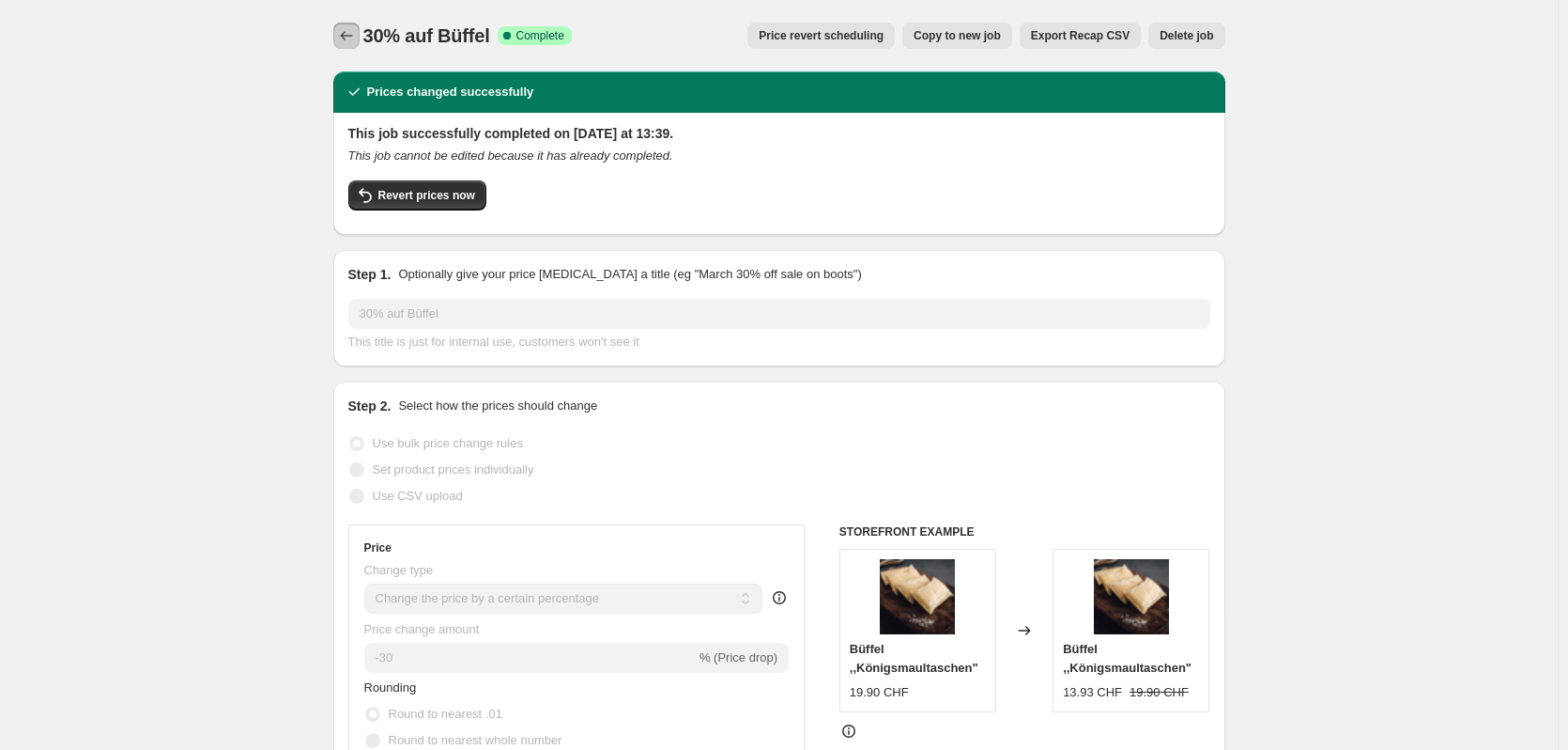
click at [356, 34] on icon "Price change jobs" at bounding box center [347, 36] width 19 height 19
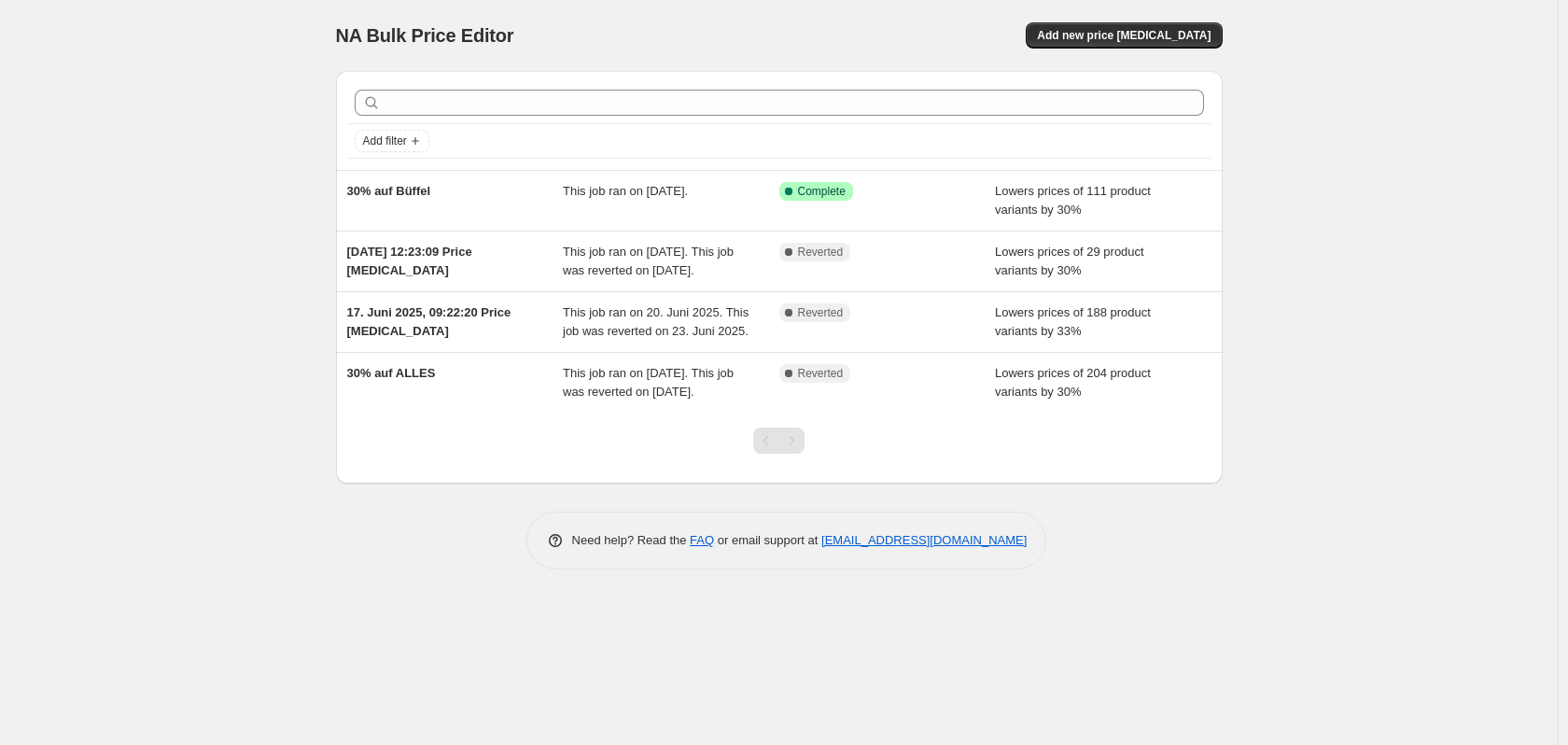
click at [133, 217] on div "NA Bulk Price Editor. This page is ready NA Bulk Price Editor Add new price cha…" at bounding box center [778, 372] width 1558 height 745
click at [97, 25] on div "NA Bulk Price Editor. This page is ready NA Bulk Price Editor Add new price cha…" at bounding box center [778, 372] width 1558 height 745
